Goal: Information Seeking & Learning: Compare options

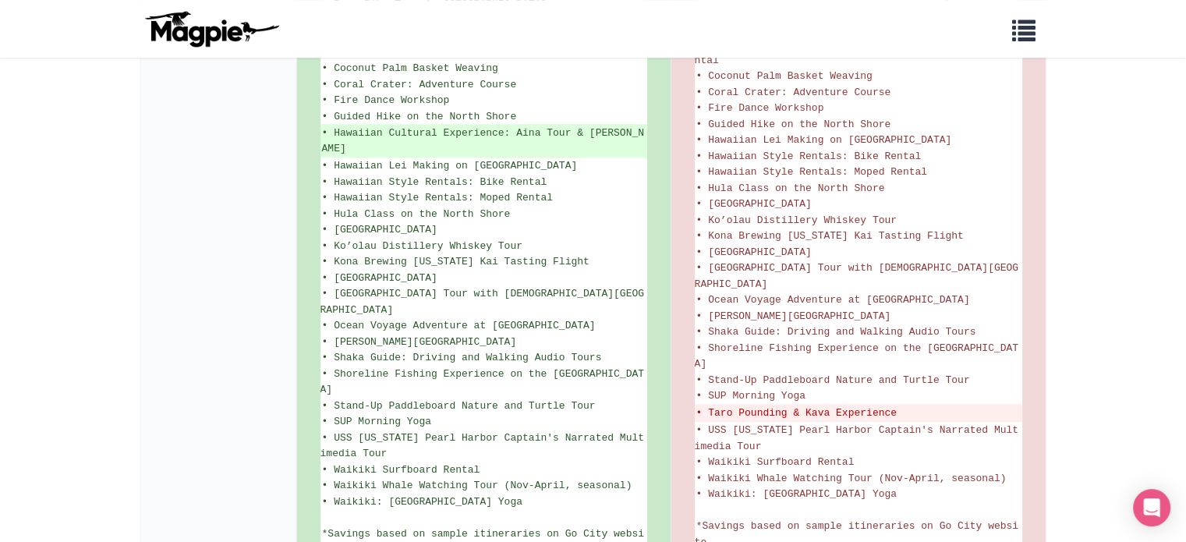
scroll to position [993, 0]
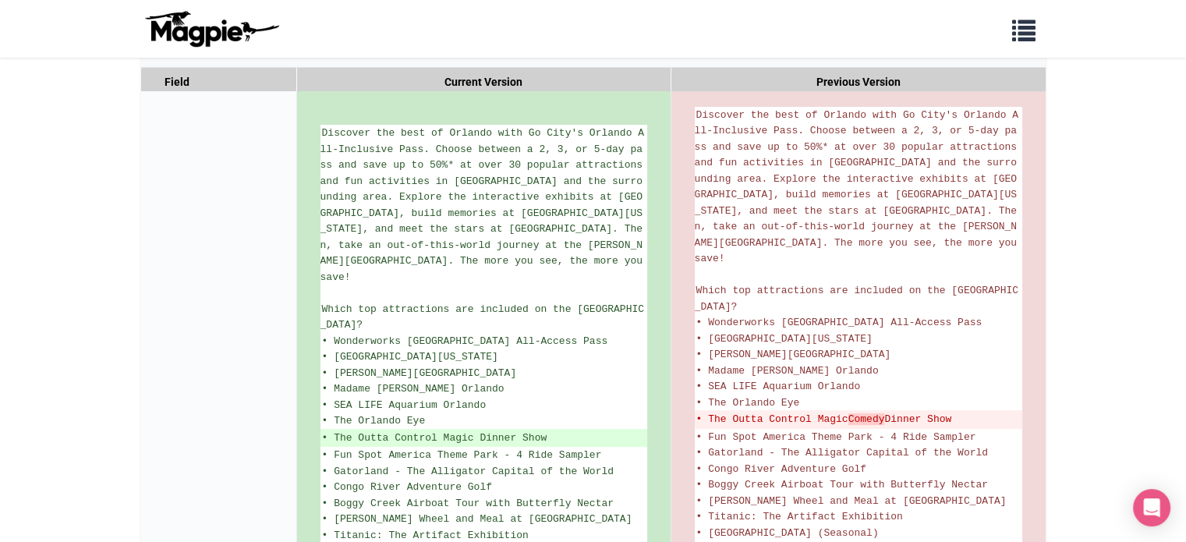
scroll to position [312, 0]
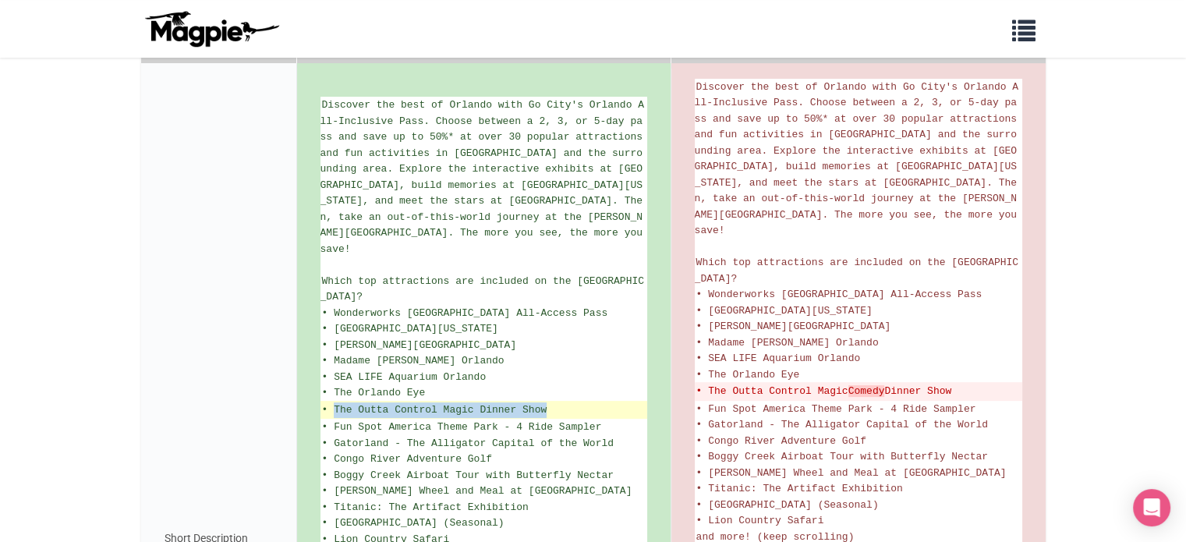
drag, startPoint x: 335, startPoint y: 409, endPoint x: 546, endPoint y: 409, distance: 211.3
click at [546, 409] on ins "• The Outta Control Magic Dinner Show" at bounding box center [484, 410] width 324 height 16
copy ins "The Outta Control Magic Dinner Show"
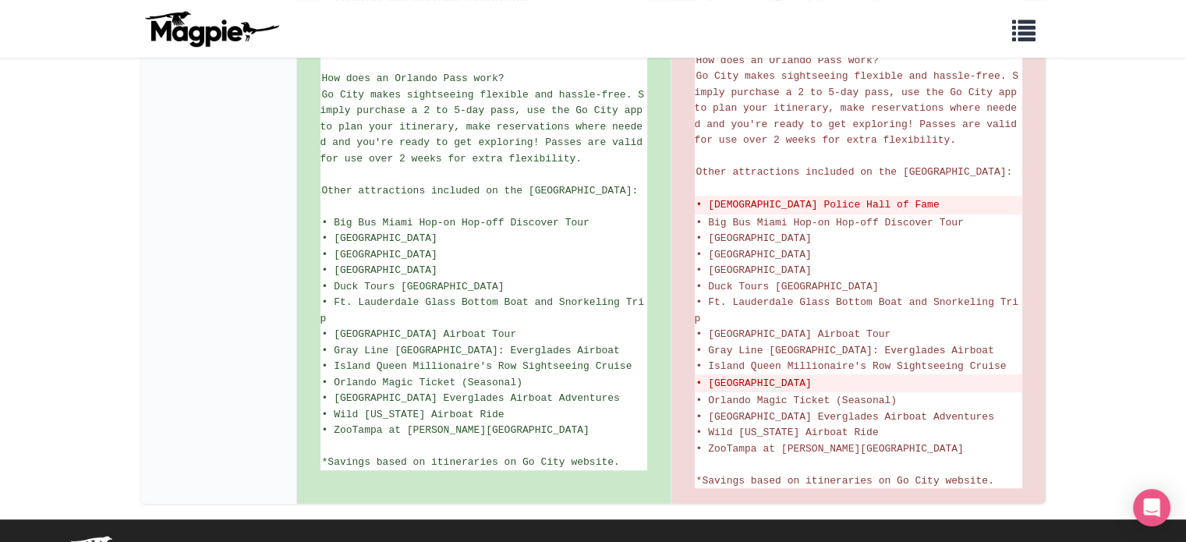
scroll to position [858, 0]
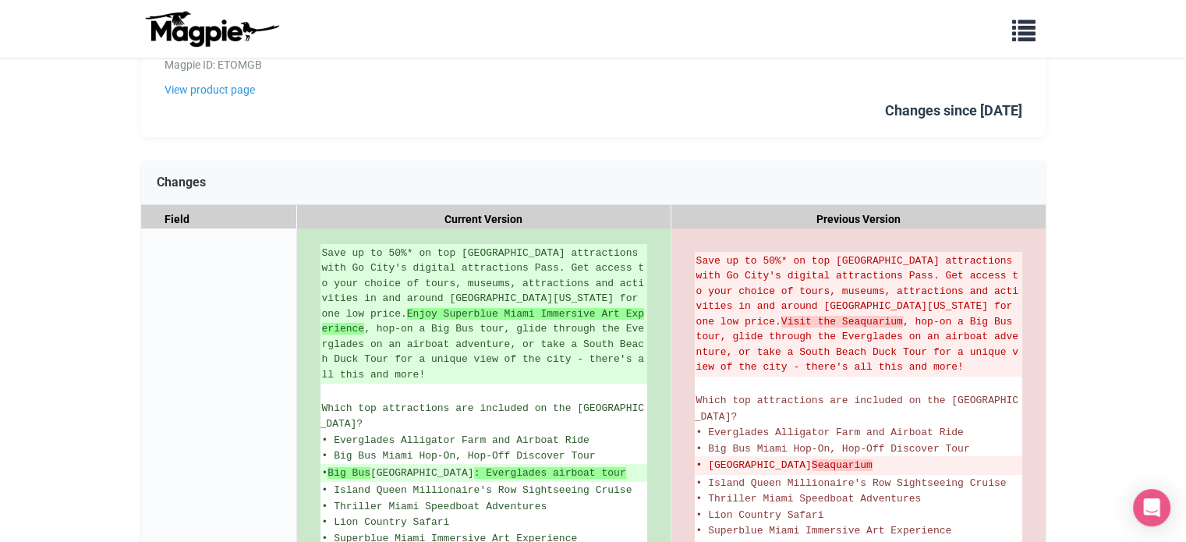
scroll to position [156, 0]
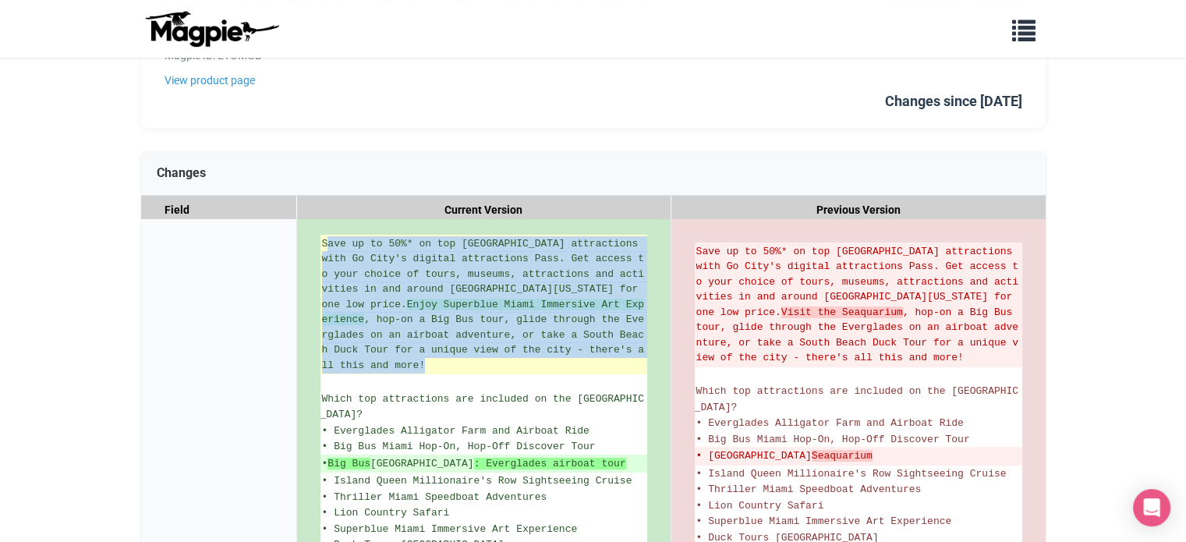
drag, startPoint x: 324, startPoint y: 243, endPoint x: 600, endPoint y: 345, distance: 293.9
click at [600, 345] on ins "Save up to 50%* on top Miami attractions with Go City's digital attractions Pas…" at bounding box center [484, 304] width 324 height 137
copy ins "ave up to 50%* on top Miami attractions with Go City's digital attractions Pass…"
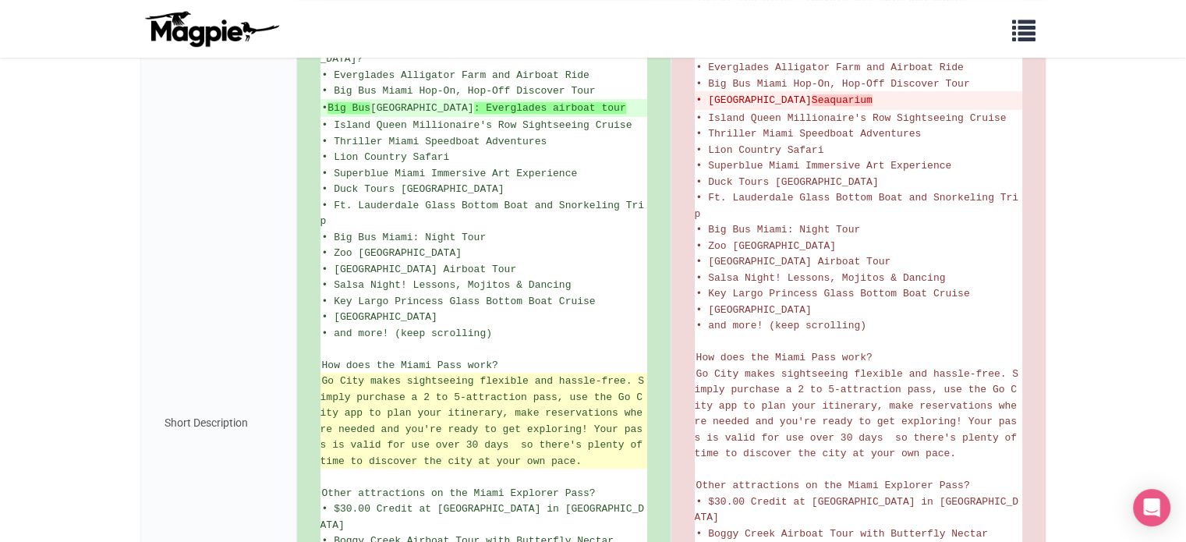
scroll to position [384, 0]
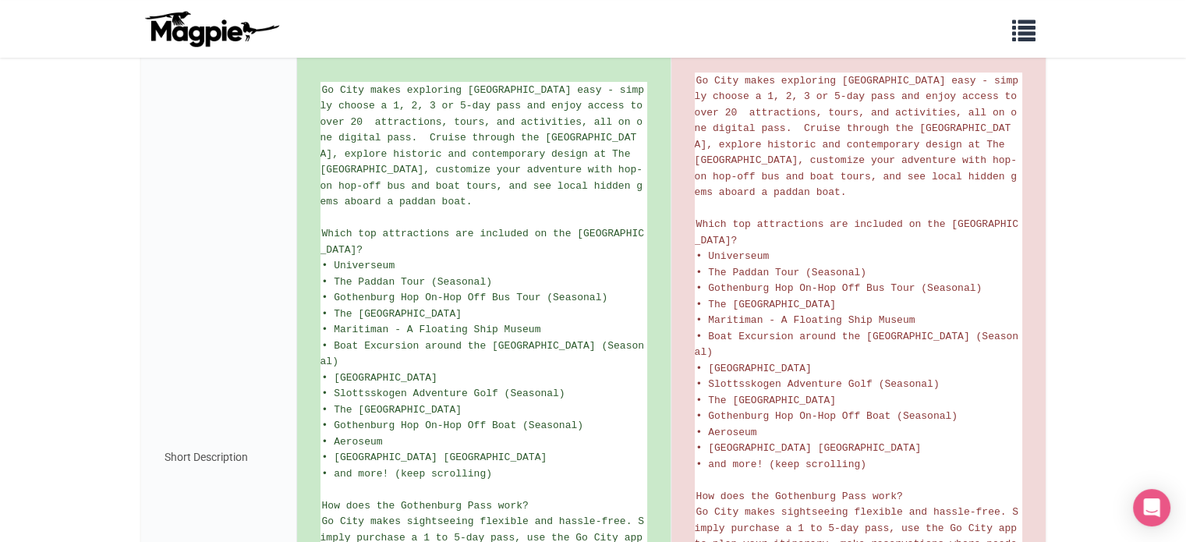
scroll to position [312, 0]
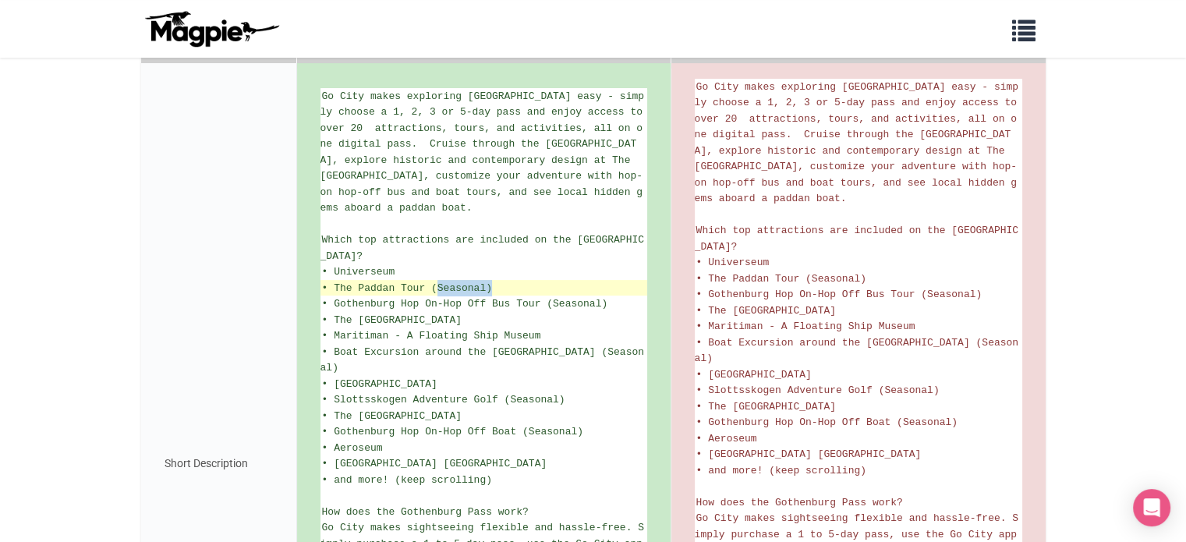
drag, startPoint x: 434, startPoint y: 280, endPoint x: 489, endPoint y: 282, distance: 55.4
click at [489, 282] on span "• The Paddan Tour (Seasonal)" at bounding box center [407, 288] width 170 height 12
copy span "Seasonal)"
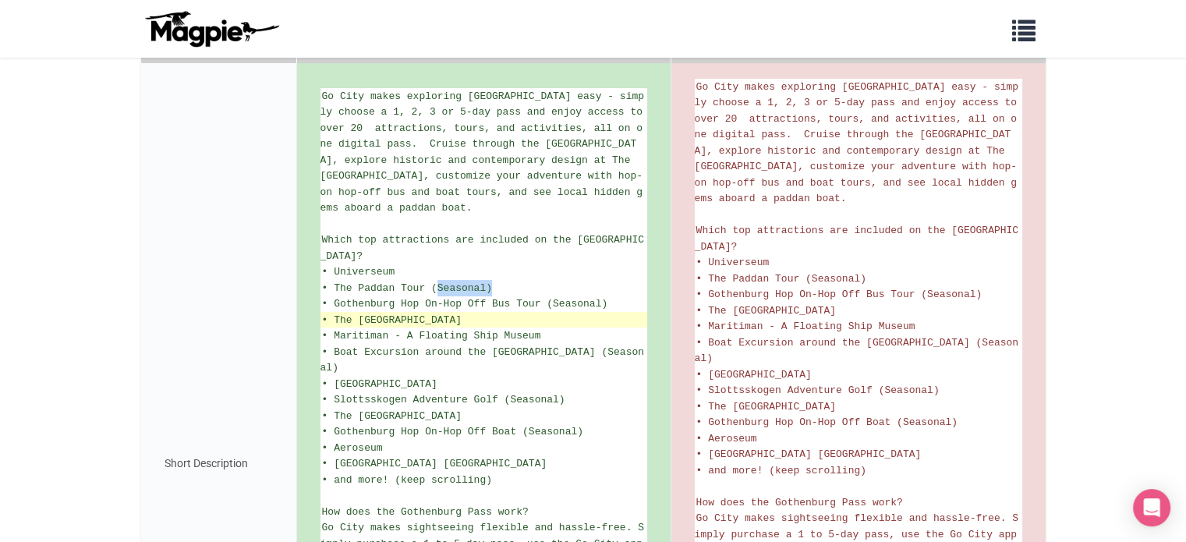
drag, startPoint x: 333, startPoint y: 314, endPoint x: 527, endPoint y: 316, distance: 194.2
click at [462, 316] on span "• The Maritime Museum and Aquarium" at bounding box center [392, 320] width 140 height 12
copy span "The Maritime Museum and Aquarium"
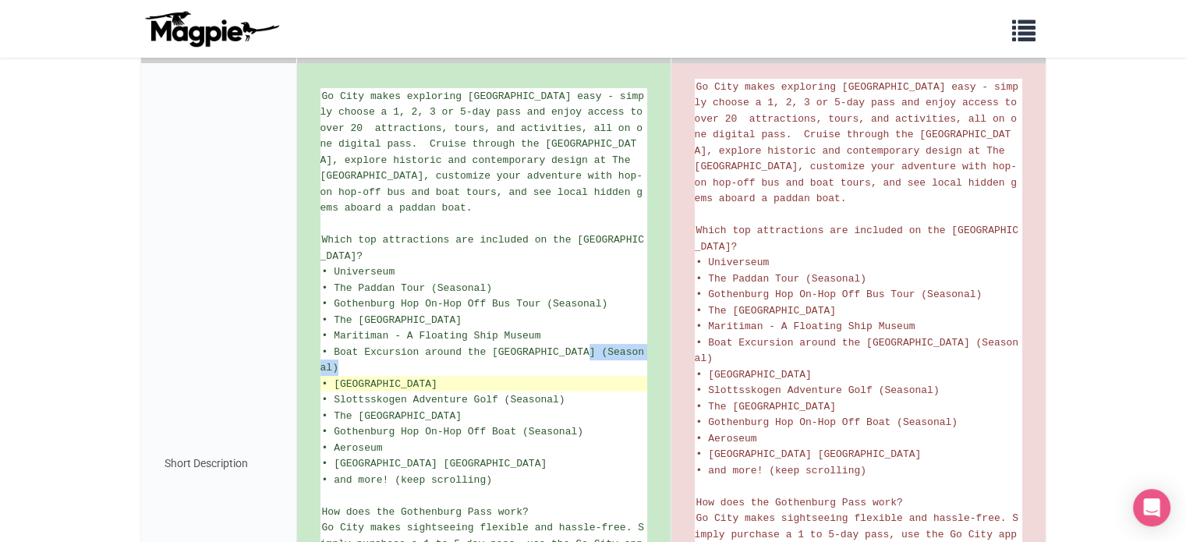
drag, startPoint x: 592, startPoint y: 349, endPoint x: 366, endPoint y: 374, distance: 227.5
click at [366, 374] on ul "Go City makes exploring Gothenburg easy - simply choose a 1, 2, 3 or 5-day pass…" at bounding box center [484, 464] width 327 height 752
copy ul "(Seasonal)"
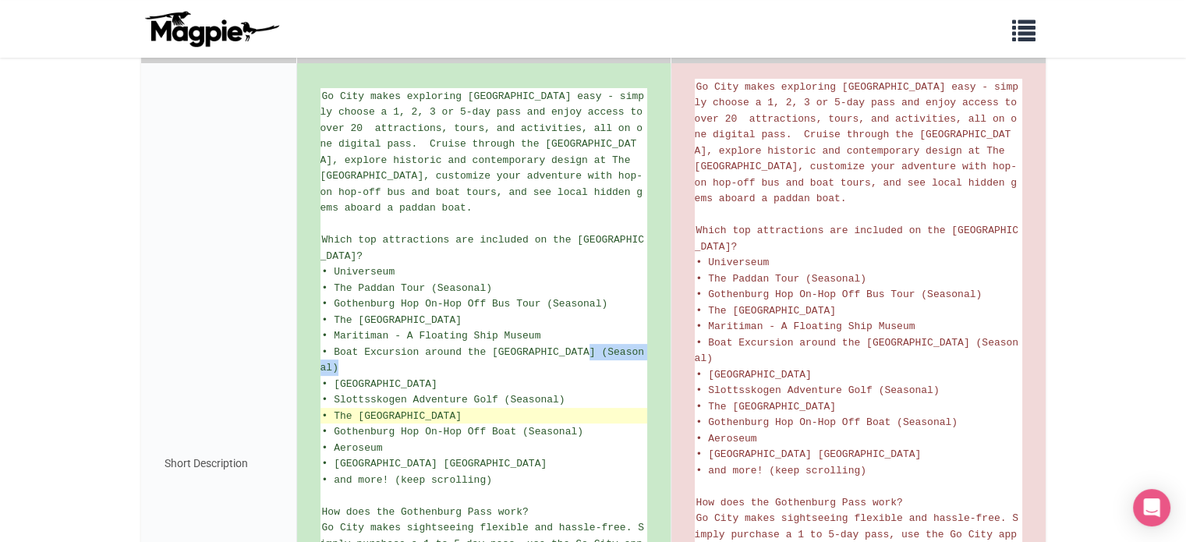
drag, startPoint x: 333, startPoint y: 412, endPoint x: 623, endPoint y: 411, distance: 290.1
click at [462, 411] on span "• The Gothenburg Museum of Art & Hasselblad Center" at bounding box center [392, 416] width 140 height 12
copy span "The Gothenburg Museum of Art & Hasselblad Center"
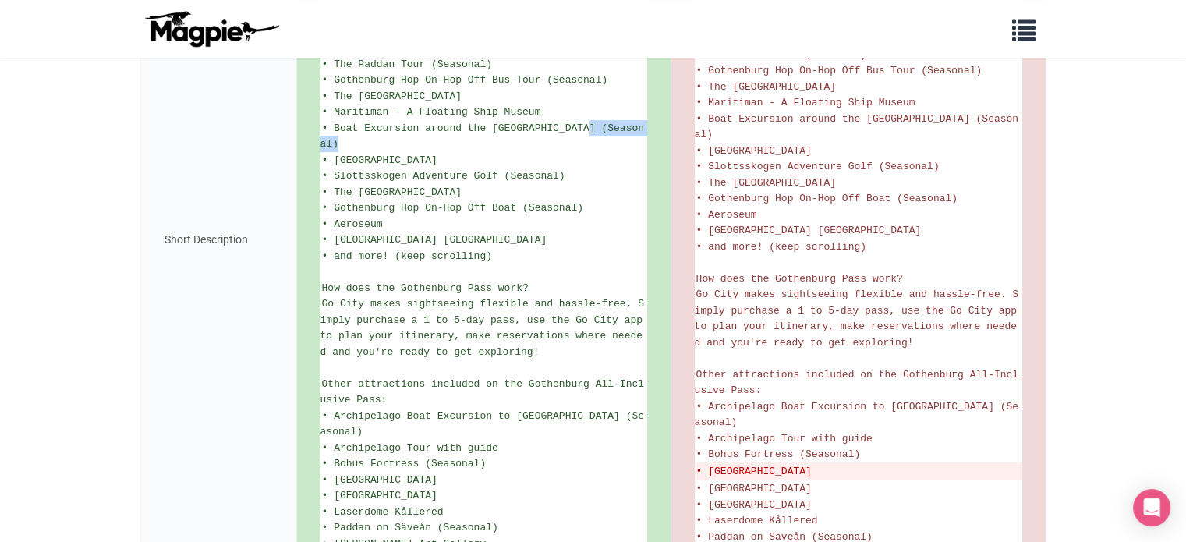
scroll to position [546, 0]
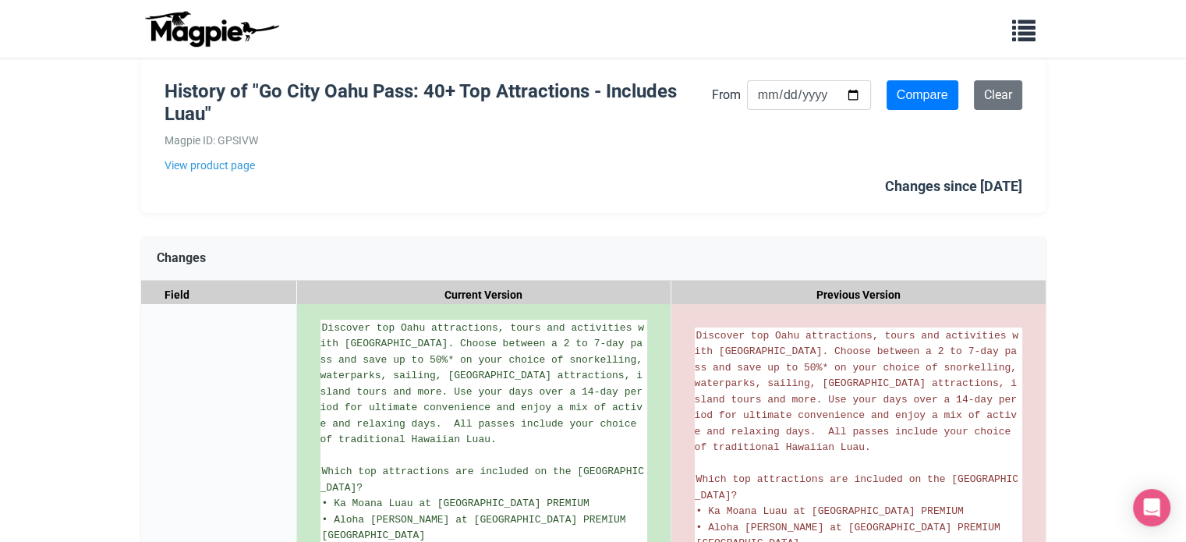
scroll to position [42, 0]
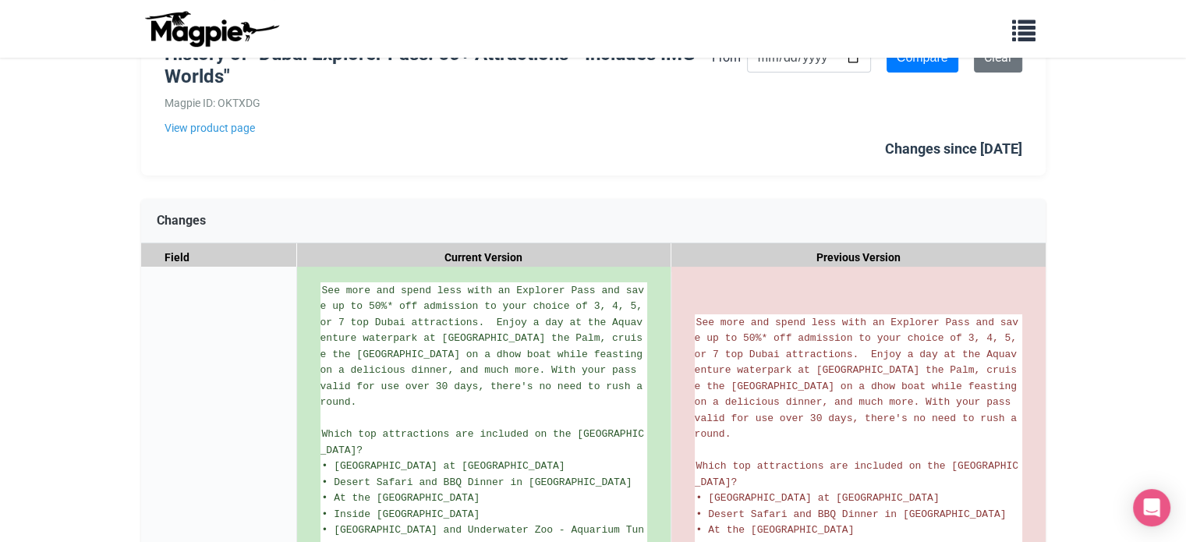
scroll to position [78, 0]
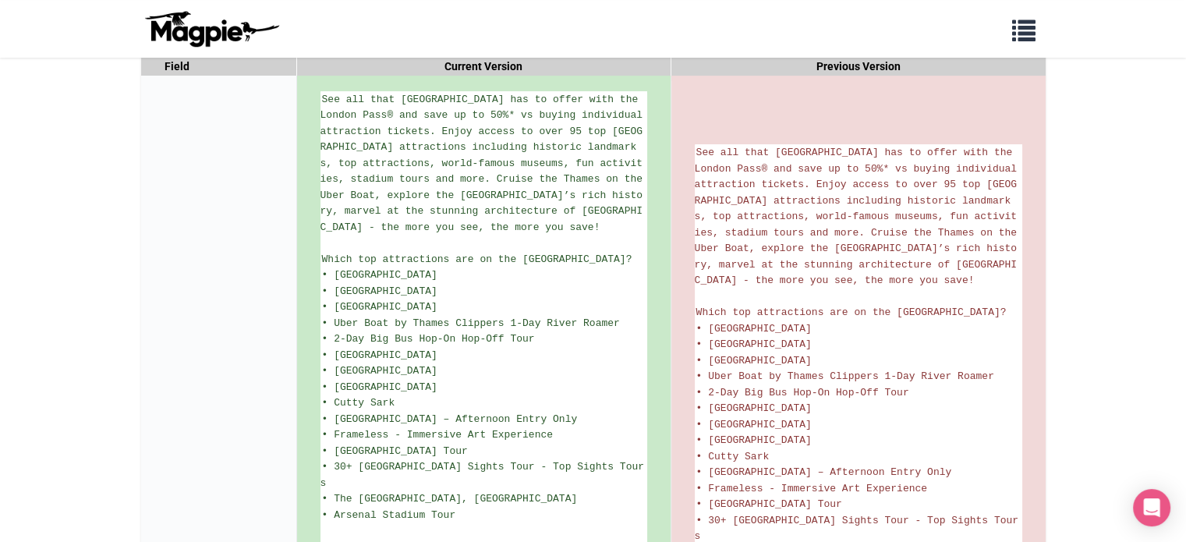
scroll to position [272, 0]
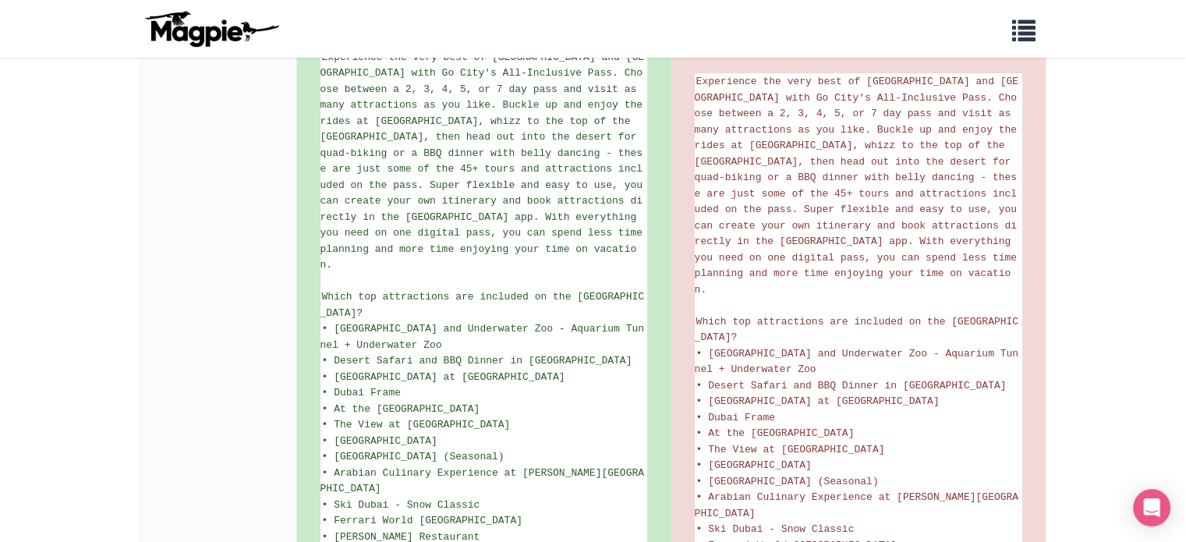
scroll to position [252, 0]
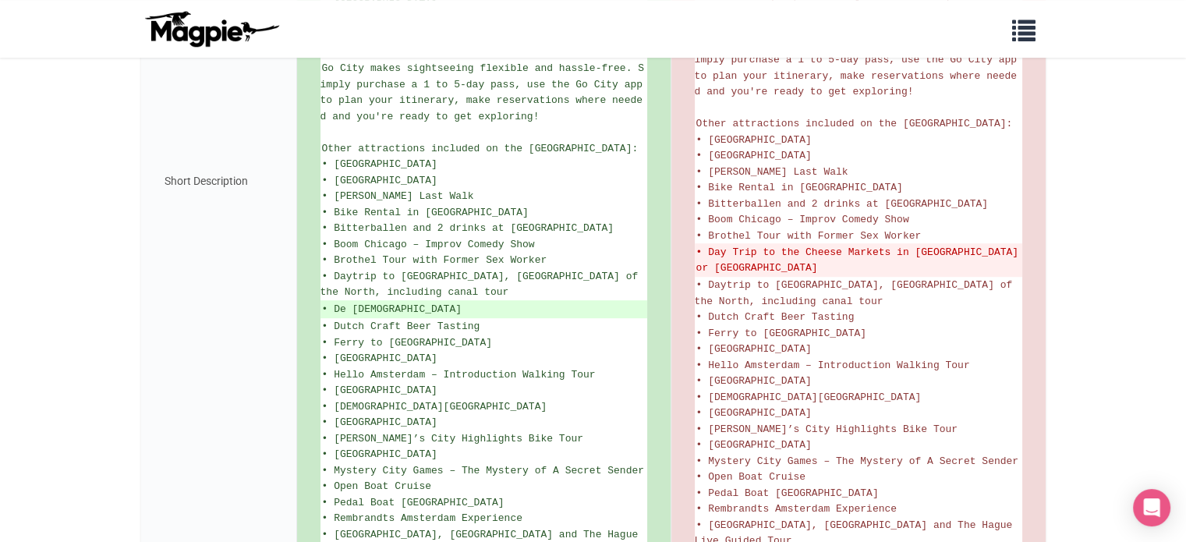
scroll to position [858, 0]
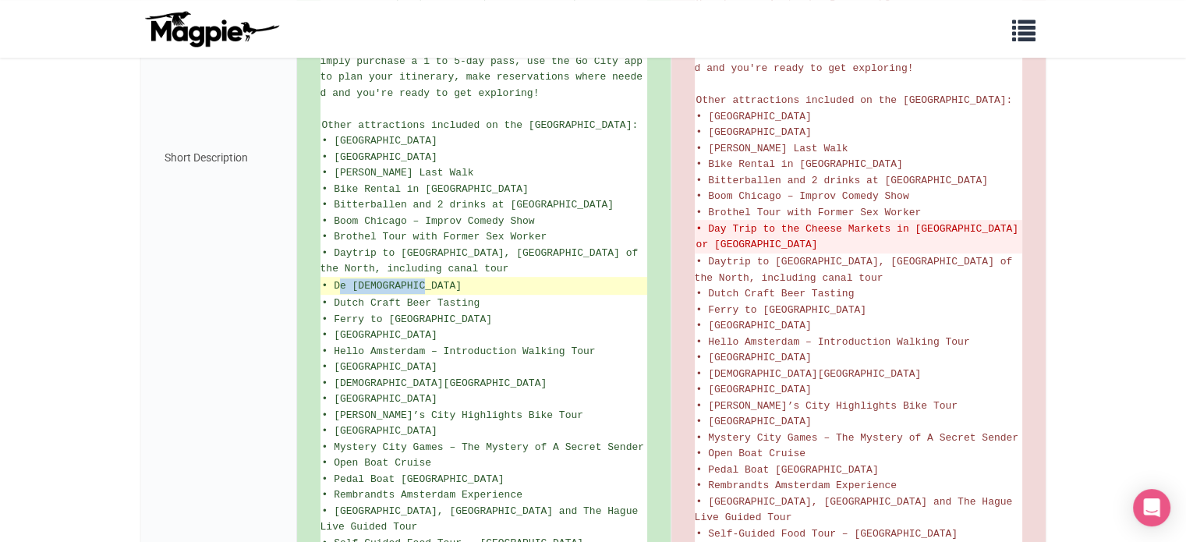
drag, startPoint x: 339, startPoint y: 277, endPoint x: 424, endPoint y: 277, distance: 85.0
click at [424, 278] on ins "• De [DEMOGRAPHIC_DATA]" at bounding box center [484, 286] width 324 height 16
copy ins "De [DEMOGRAPHIC_DATA]"
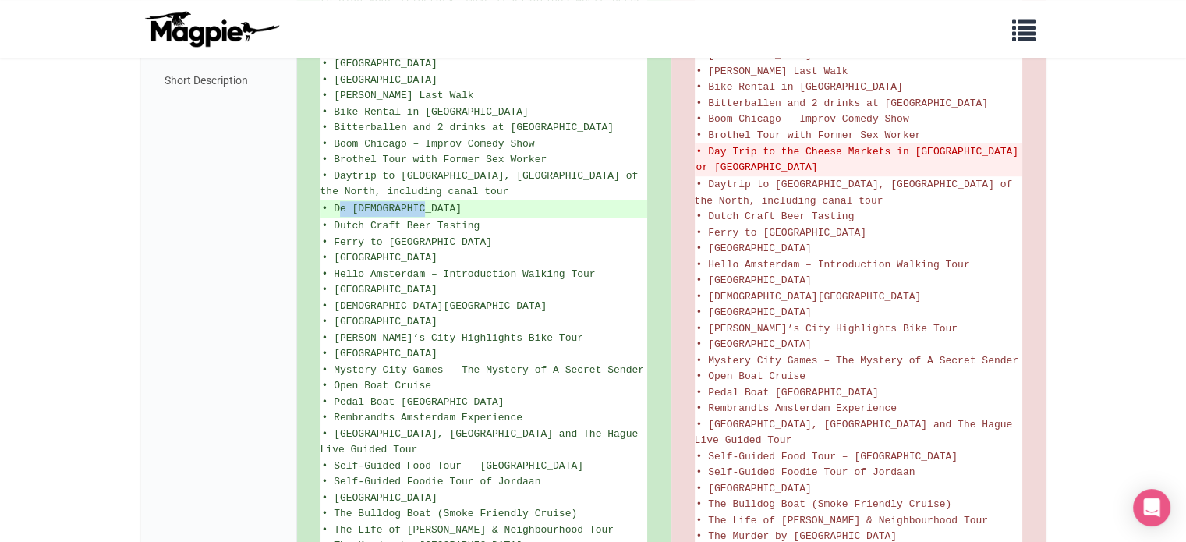
scroll to position [857, 0]
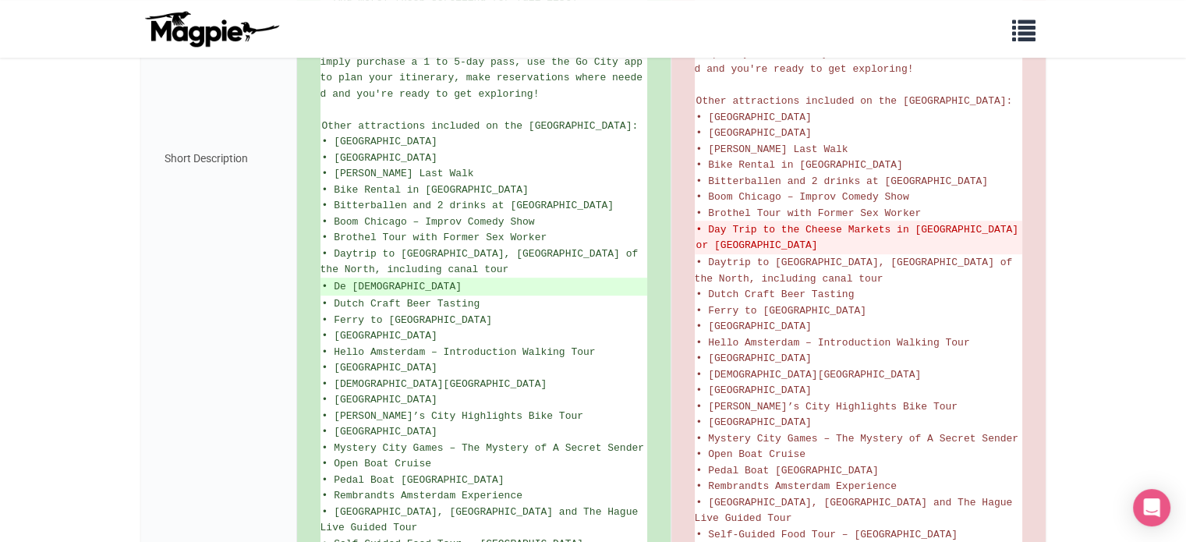
click at [209, 182] on div "Short Description" at bounding box center [219, 158] width 156 height 1281
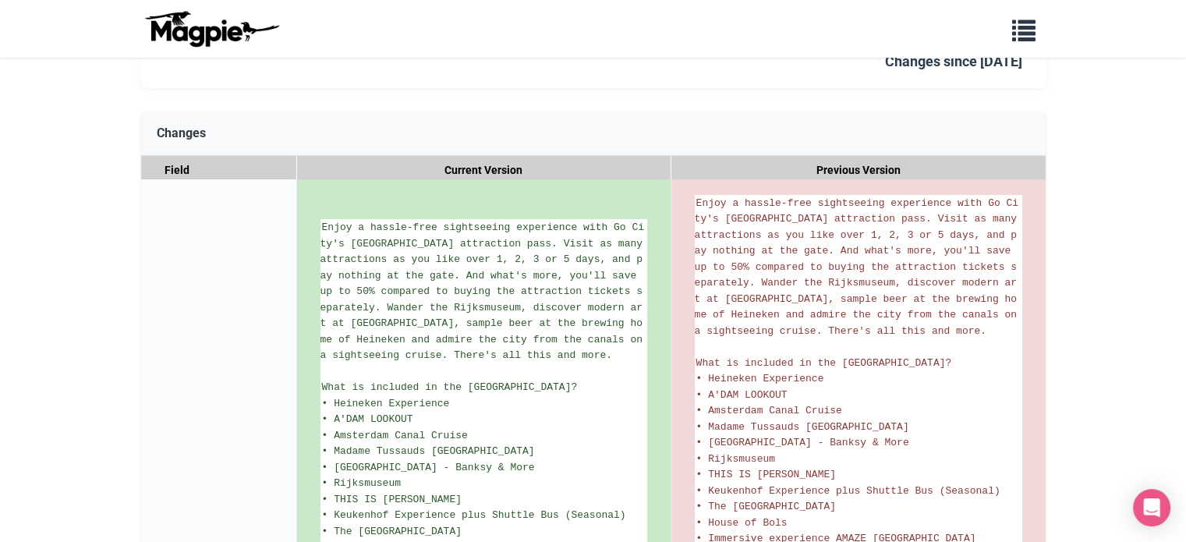
scroll to position [155, 0]
